Goal: Task Accomplishment & Management: Use online tool/utility

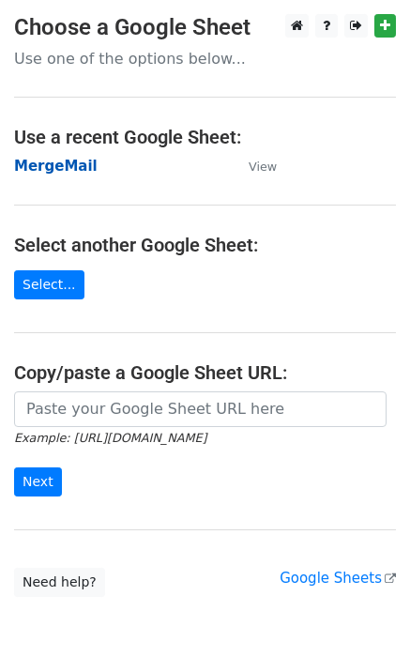
click at [67, 172] on strong "MergeMail" at bounding box center [56, 166] width 84 height 17
click at [66, 172] on strong "MergeMail" at bounding box center [56, 166] width 84 height 17
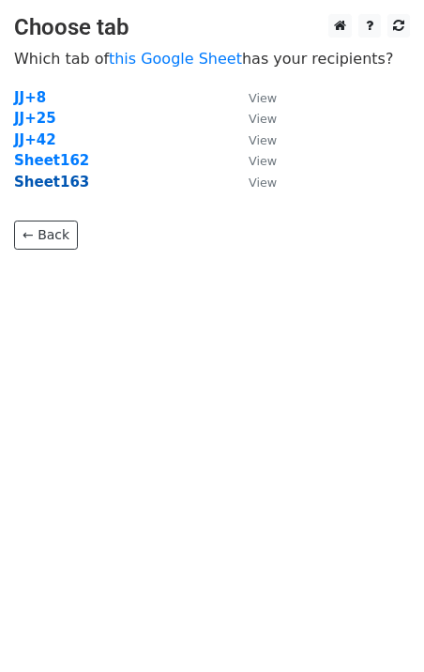
click at [62, 188] on strong "Sheet163" at bounding box center [51, 182] width 75 height 17
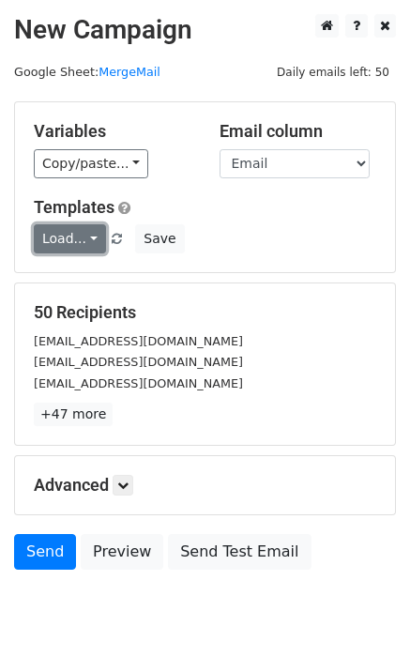
click at [63, 245] on link "Load..." at bounding box center [70, 238] width 72 height 29
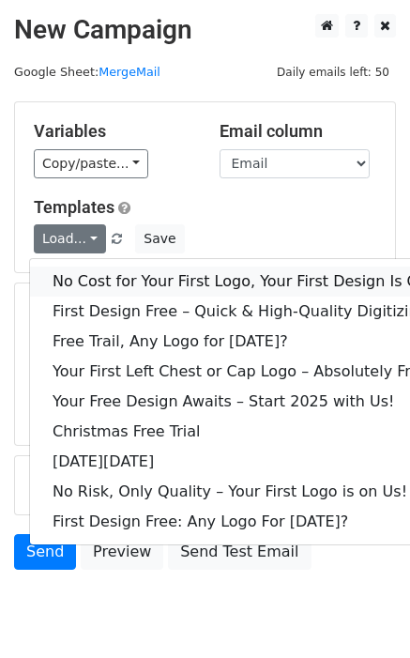
click at [82, 273] on link "No Cost for Your First Logo, Your First Design Is On Us!" at bounding box center [255, 282] width 451 height 30
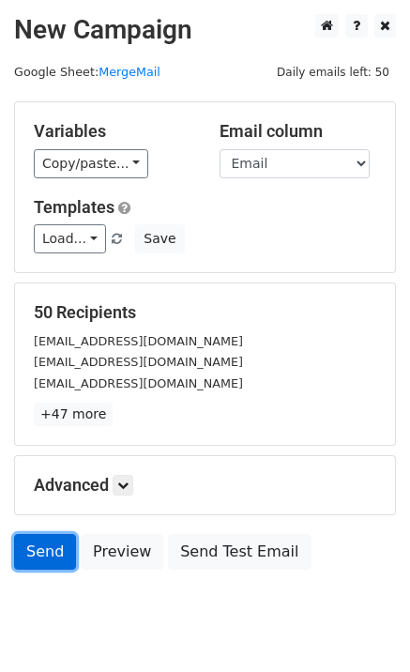
click at [37, 552] on link "Send" at bounding box center [45, 552] width 62 height 36
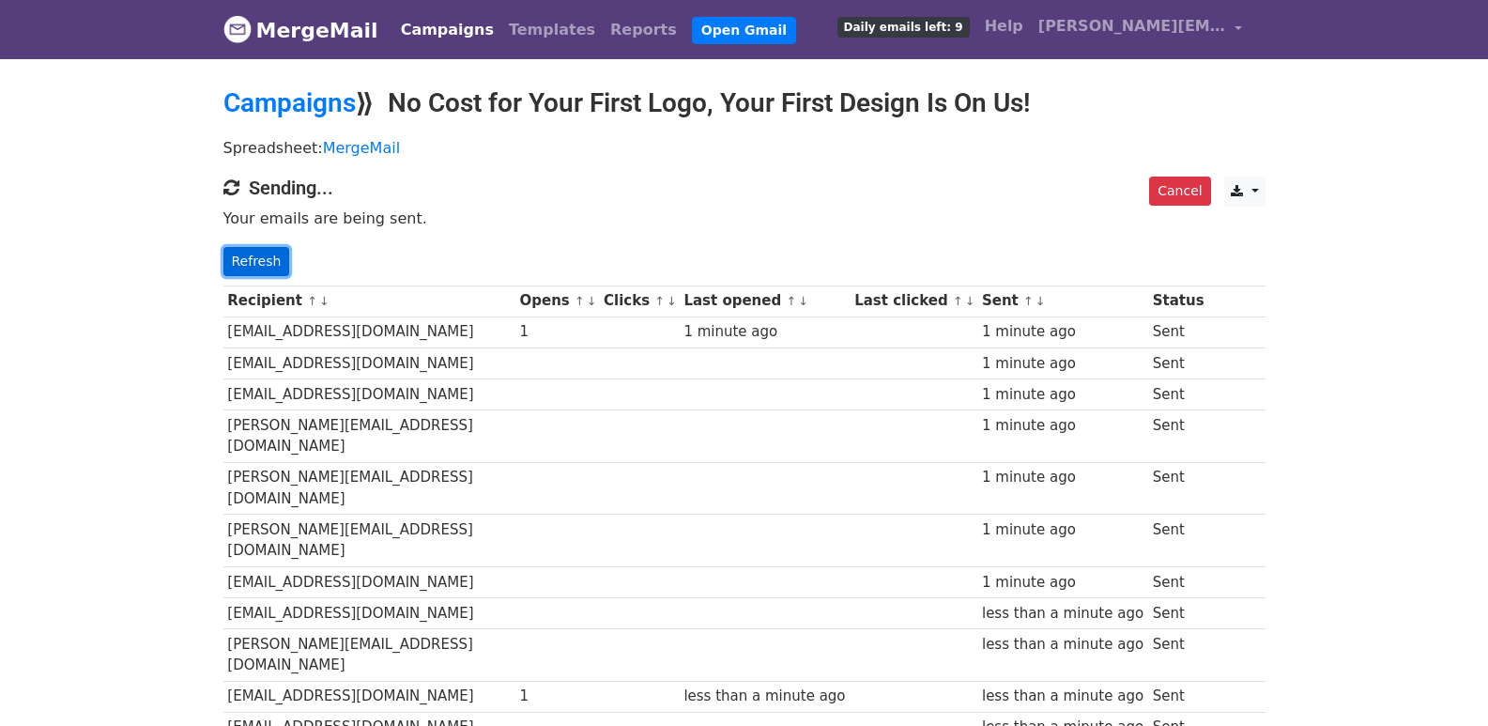
click at [253, 256] on link "Refresh" at bounding box center [256, 261] width 67 height 29
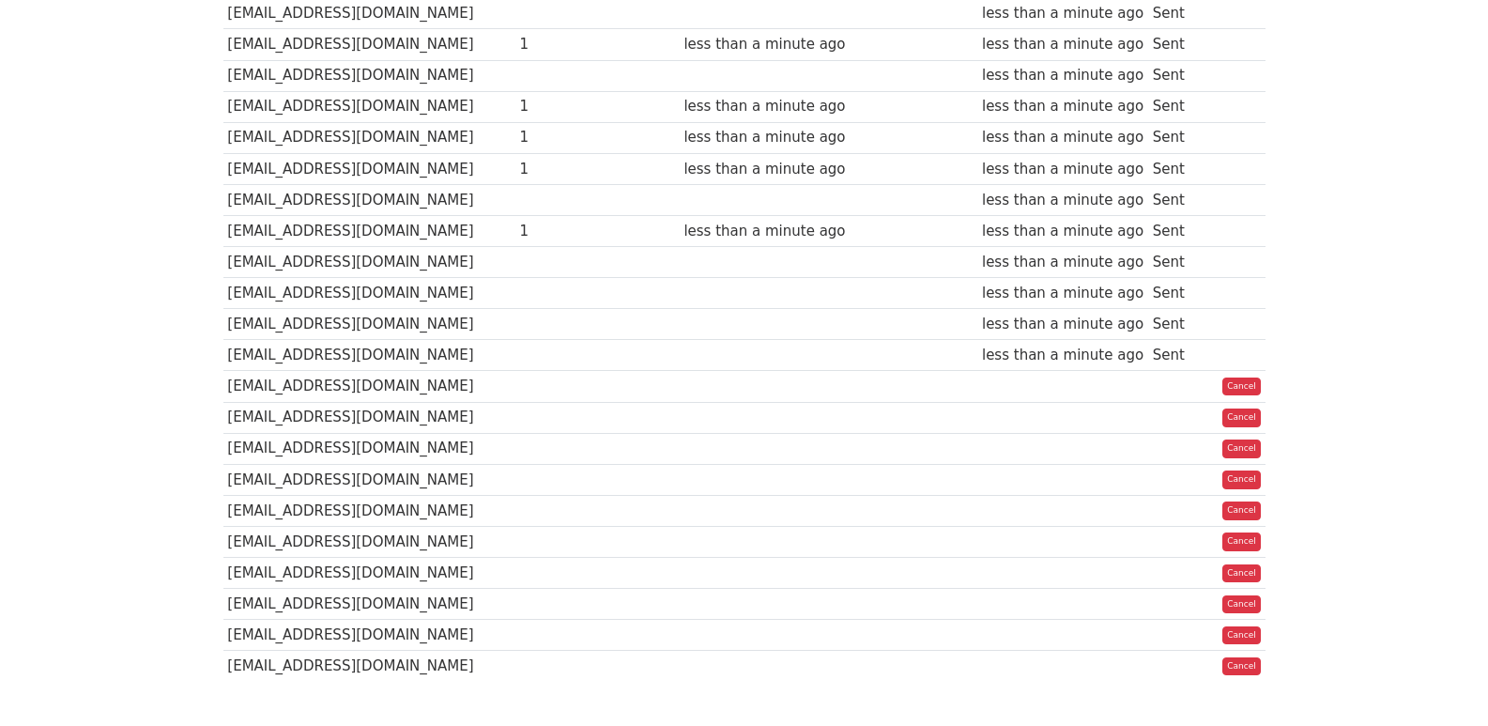
scroll to position [314, 0]
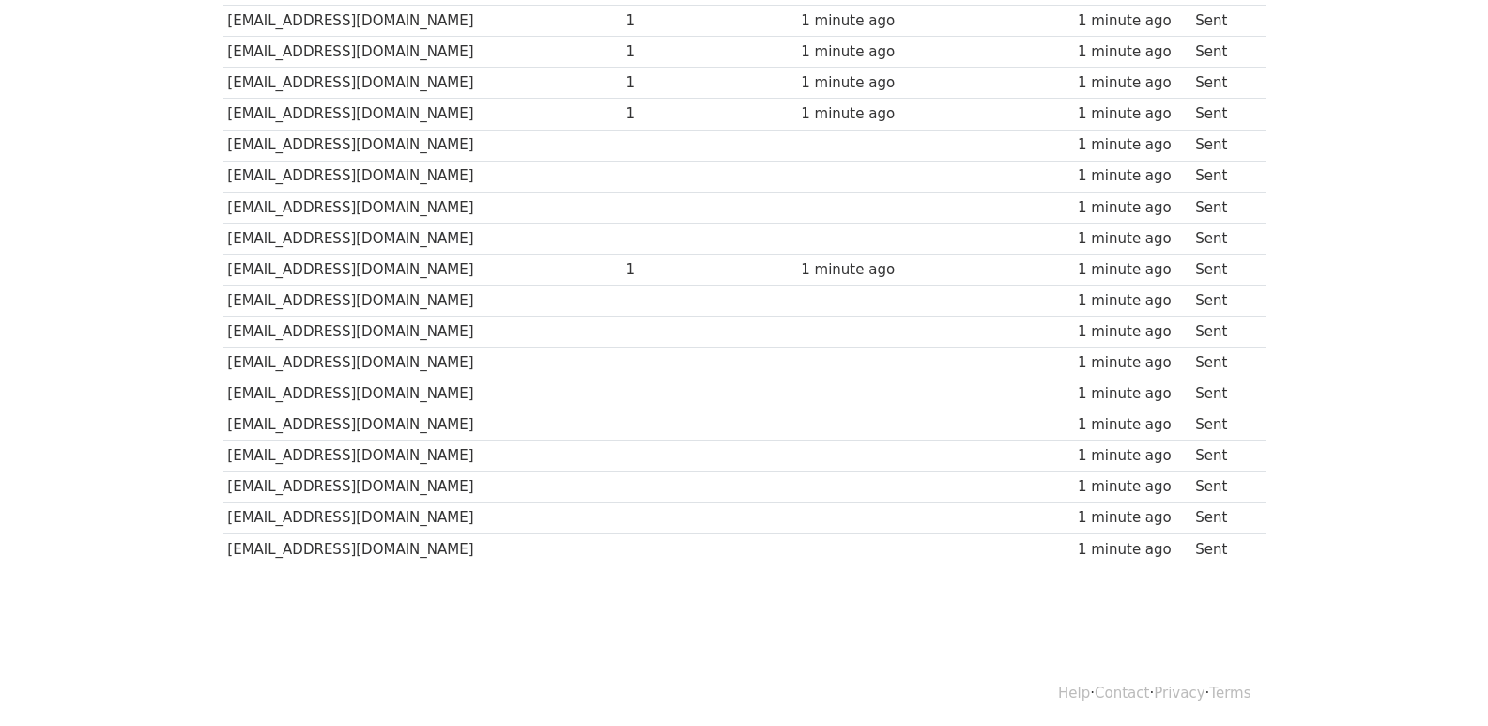
scroll to position [1307, 0]
